Goal: Task Accomplishment & Management: Manage account settings

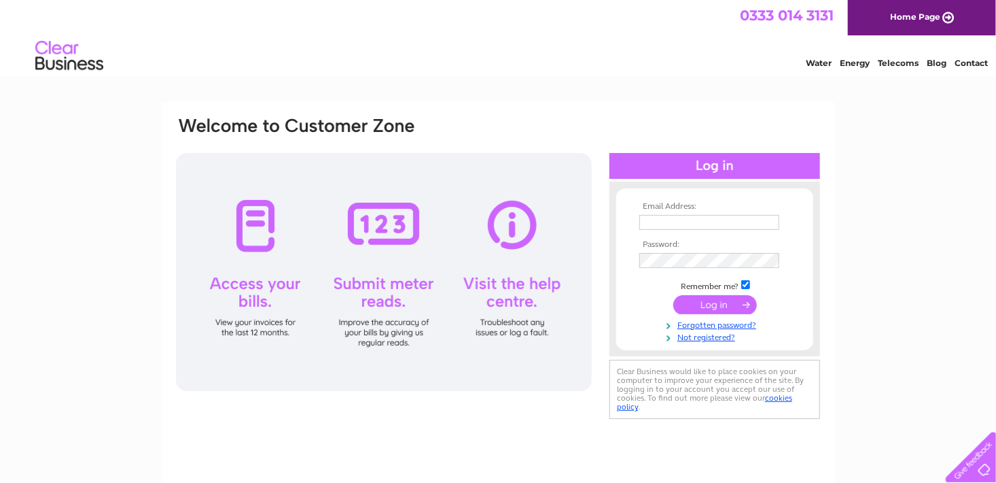
type input "CAROLELAWSON@HOTMAIL.CO.UK"
click at [692, 296] on input "submit" at bounding box center [715, 304] width 84 height 19
click at [688, 303] on input "submit" at bounding box center [715, 304] width 84 height 19
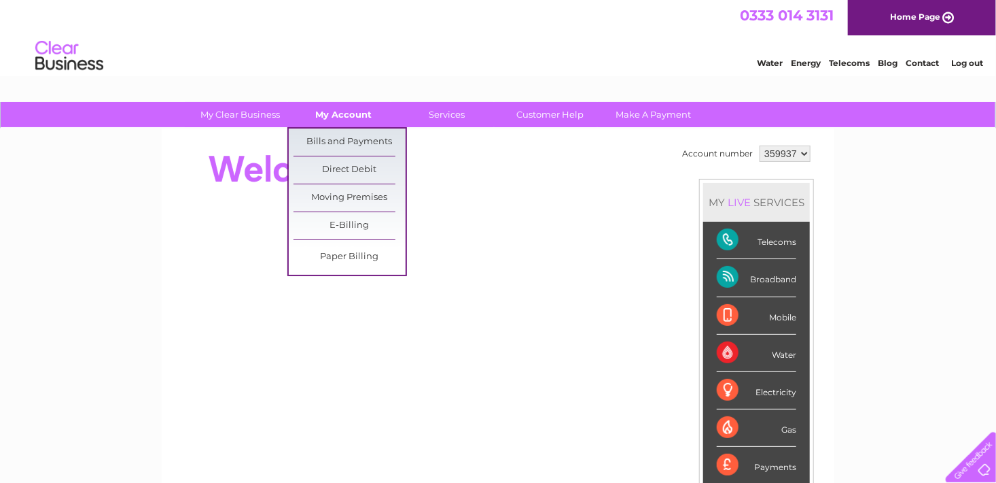
click at [359, 110] on link "My Account" at bounding box center [344, 114] width 112 height 25
click at [345, 141] on link "Bills and Payments" at bounding box center [350, 141] width 112 height 27
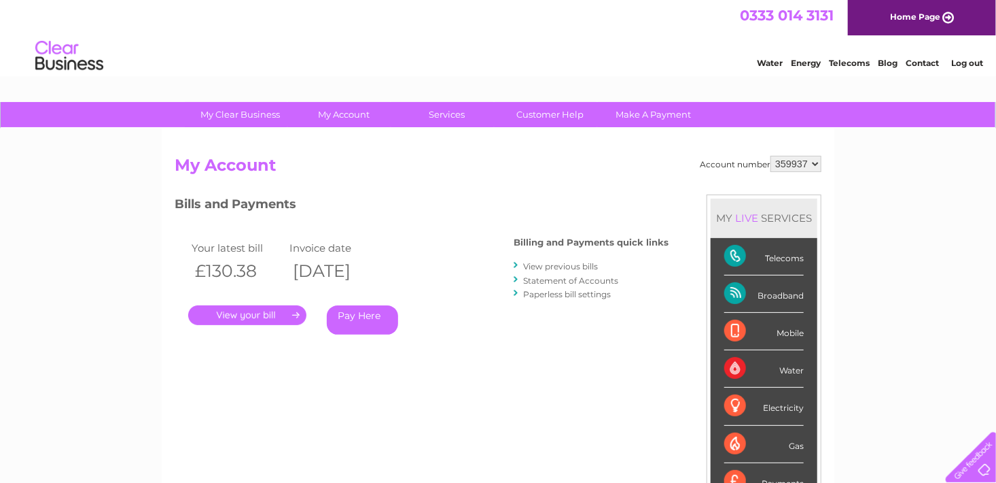
click at [269, 314] on link "." at bounding box center [247, 315] width 118 height 20
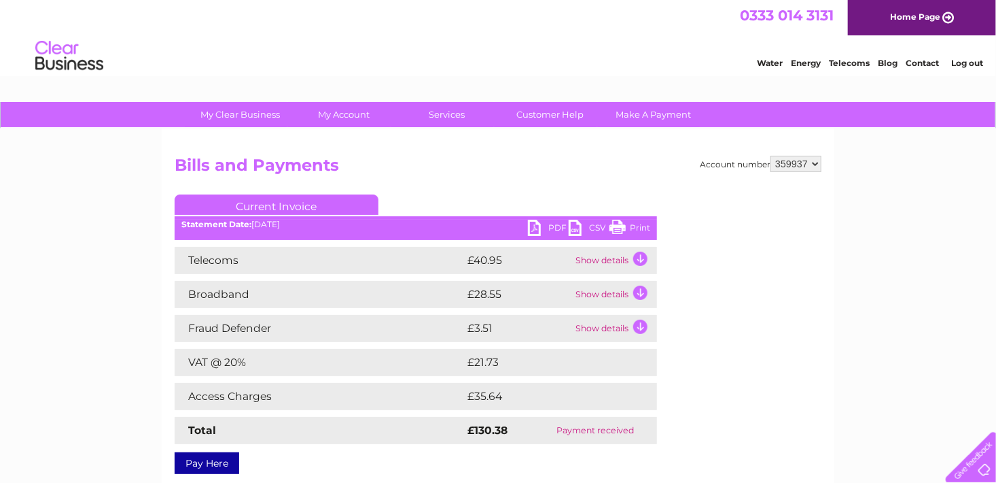
click at [637, 292] on td "Show details" at bounding box center [614, 294] width 85 height 27
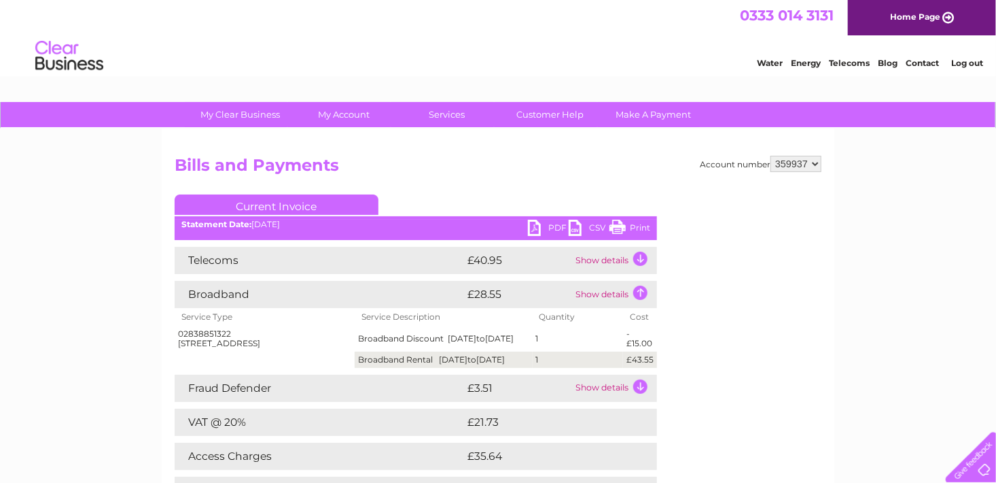
click at [640, 256] on td "Show details" at bounding box center [614, 260] width 85 height 27
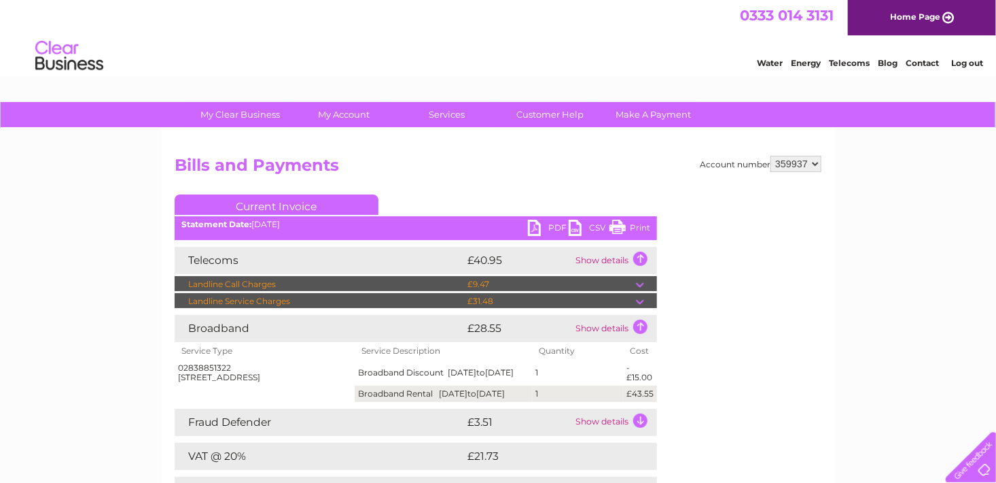
click at [637, 428] on td "Show details" at bounding box center [614, 421] width 85 height 27
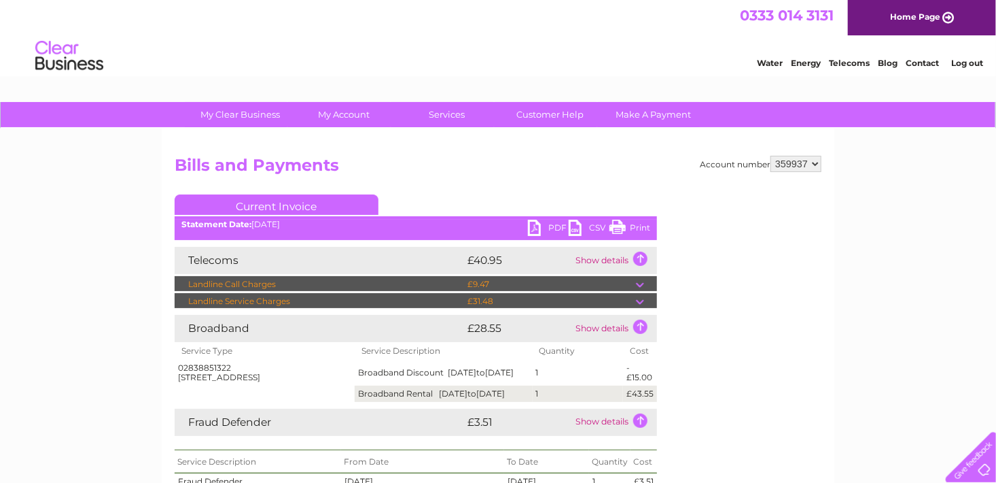
click at [553, 225] on link "PDF" at bounding box center [548, 230] width 41 height 20
click at [536, 228] on link "PDF" at bounding box center [548, 230] width 41 height 20
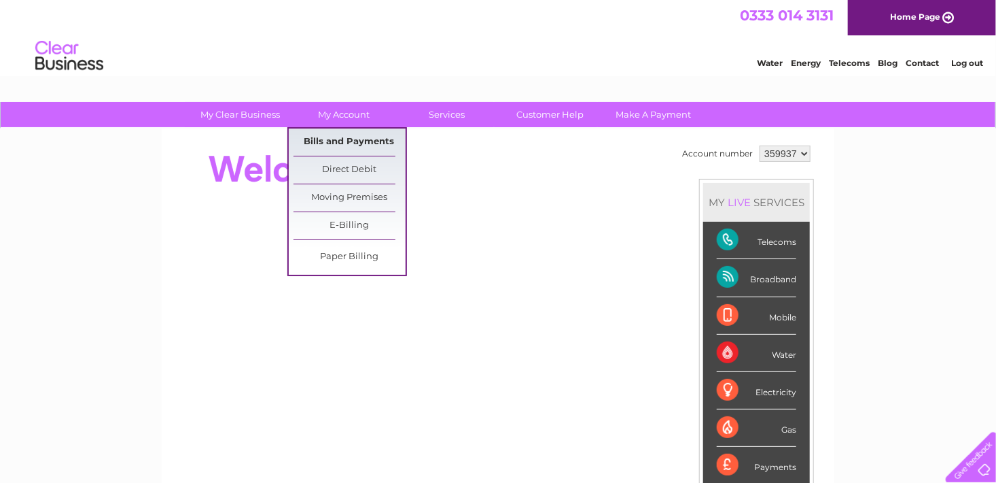
click at [342, 137] on link "Bills and Payments" at bounding box center [350, 141] width 112 height 27
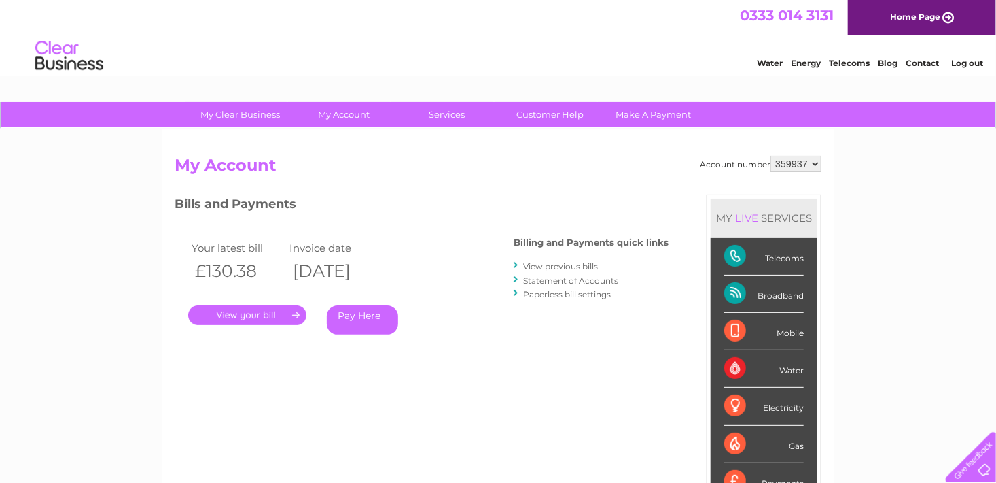
click at [779, 295] on div "Broadband" at bounding box center [764, 293] width 80 height 37
click at [733, 291] on div "Broadband" at bounding box center [764, 293] width 80 height 37
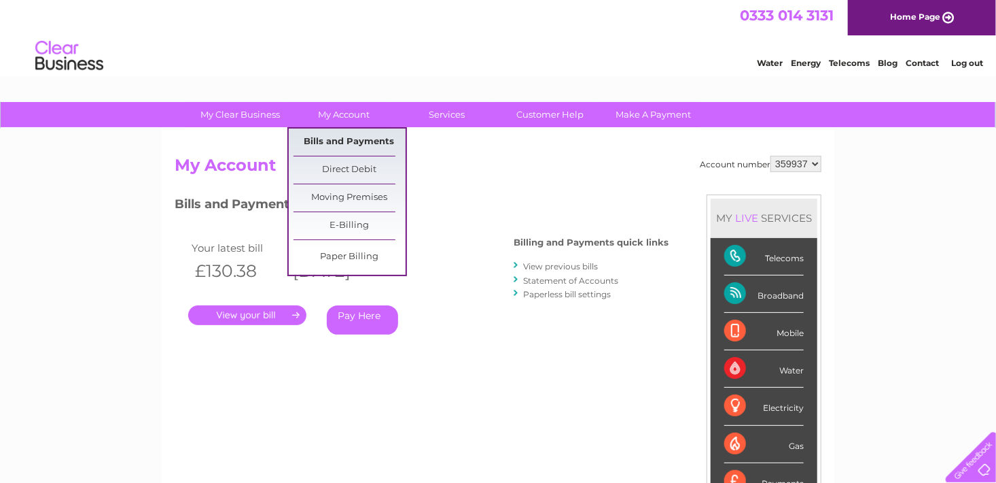
click at [324, 143] on link "Bills and Payments" at bounding box center [350, 141] width 112 height 27
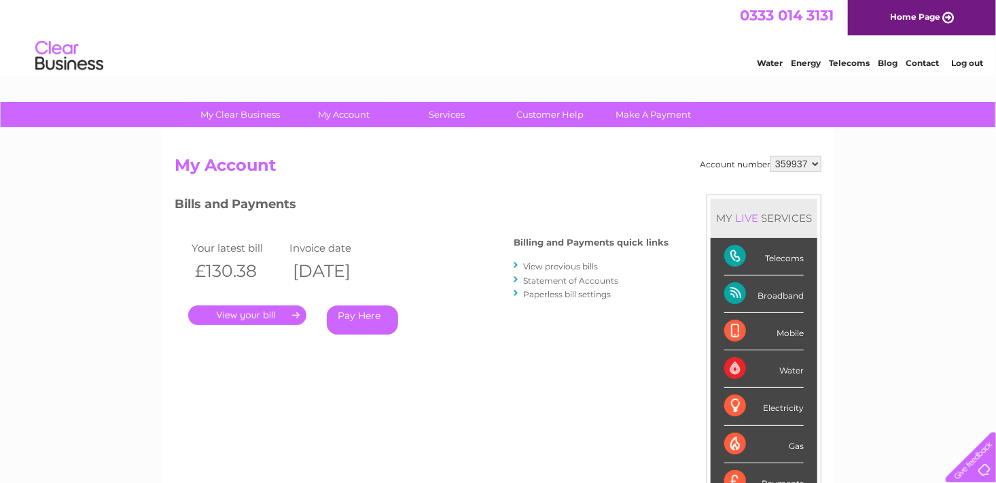
click at [555, 262] on link "View previous bills" at bounding box center [560, 266] width 75 height 10
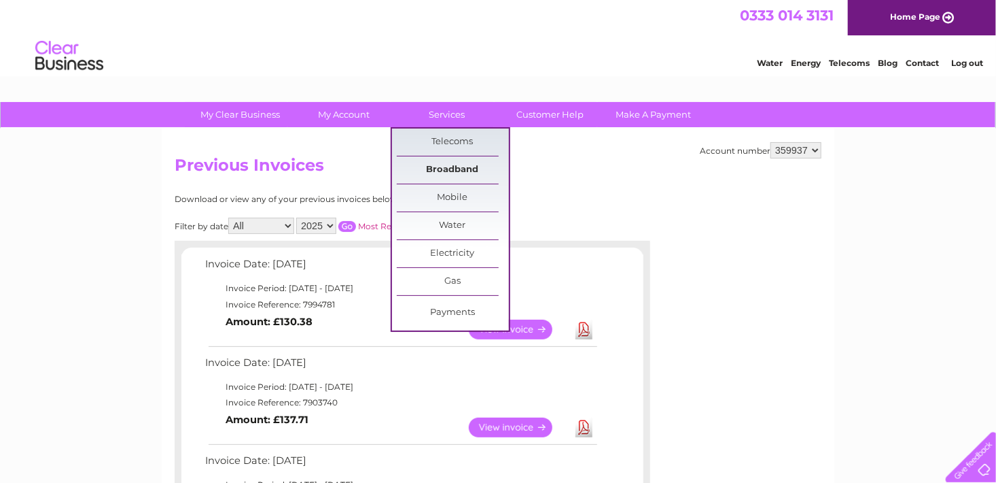
click at [436, 167] on link "Broadband" at bounding box center [453, 169] width 112 height 27
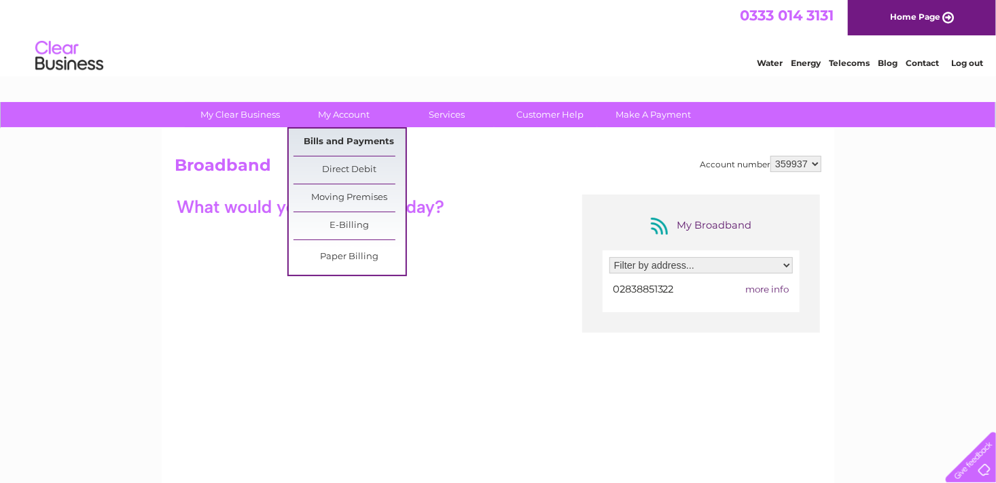
click at [338, 135] on link "Bills and Payments" at bounding box center [350, 141] width 112 height 27
click at [340, 139] on link "Bills and Payments" at bounding box center [350, 141] width 112 height 27
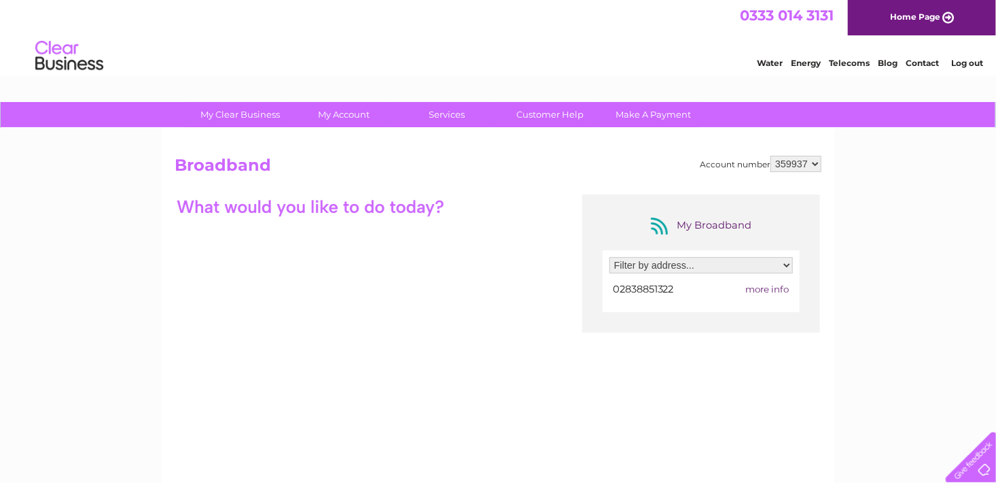
click at [394, 308] on div "My Broadband Filter by address... 39 Clontylew Road, Portadown, Craigavon, Co A…" at bounding box center [498, 326] width 647 height 265
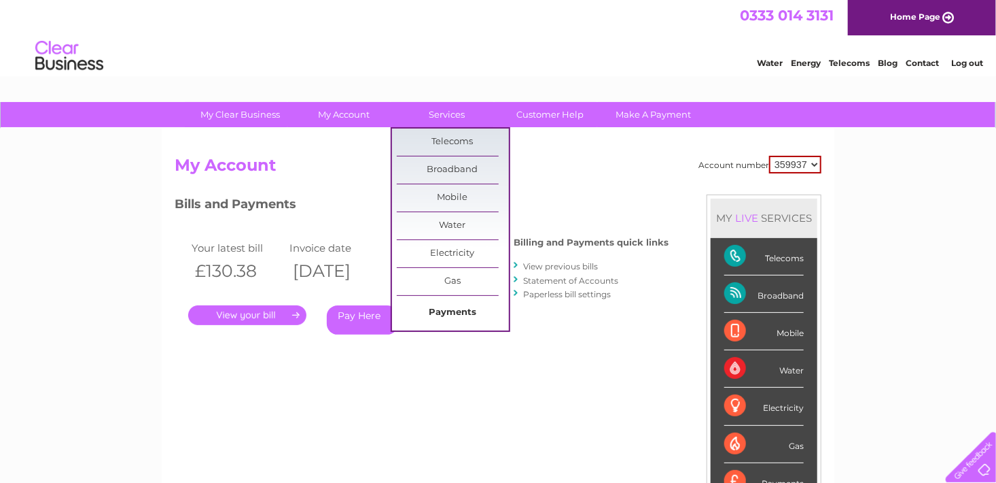
click at [445, 315] on link "Payments" at bounding box center [453, 312] width 112 height 27
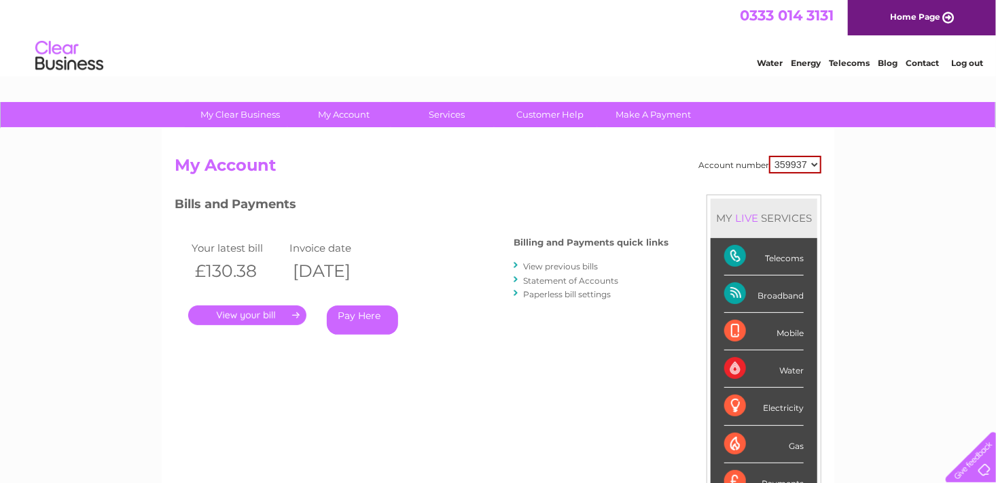
click at [541, 275] on link "Statement of Accounts" at bounding box center [570, 280] width 95 height 10
